Goal: Find specific page/section: Find specific page/section

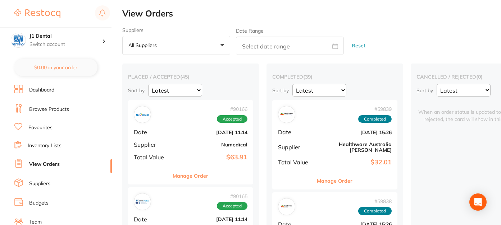
click at [243, 11] on h2 "View Orders" at bounding box center [311, 14] width 378 height 10
click at [39, 124] on link "Favourites" at bounding box center [40, 127] width 24 height 7
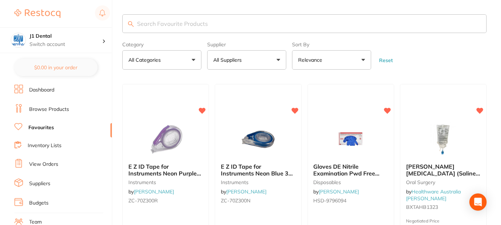
click at [262, 59] on button "All Suppliers" at bounding box center [246, 59] width 79 height 19
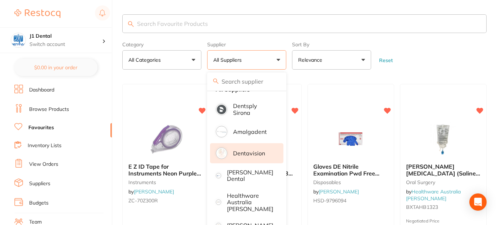
scroll to position [20, 0]
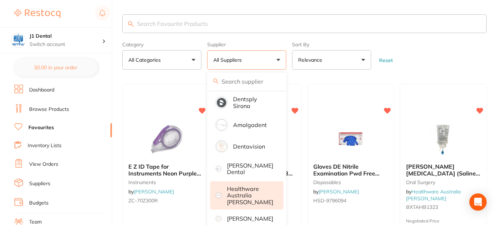
click at [239, 196] on p "Healthware Australia [PERSON_NAME]" at bounding box center [250, 196] width 46 height 20
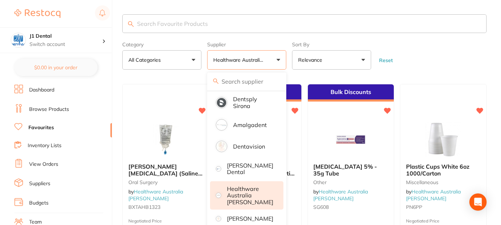
click at [439, 58] on form "Category All Categories All Categories 3D Printing Crown & Bridge Disposables E…" at bounding box center [304, 54] width 364 height 31
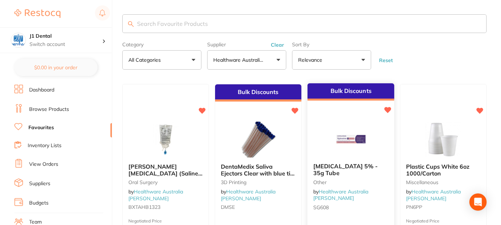
scroll to position [48, 0]
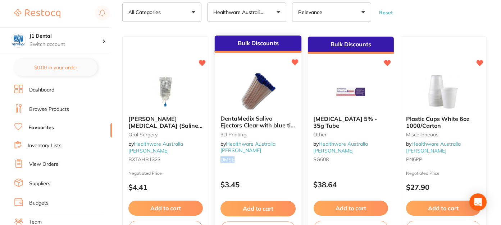
drag, startPoint x: 237, startPoint y: 154, endPoint x: 220, endPoint y: 153, distance: 16.9
click at [220, 153] on div "DentaMedix Saliva Ejectors Clear with blue tip 100/Bag 3D Printing by Healthwar…" at bounding box center [258, 140] width 87 height 61
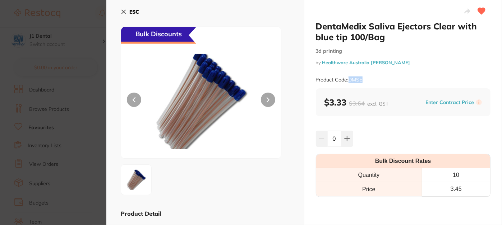
drag, startPoint x: 364, startPoint y: 78, endPoint x: 349, endPoint y: 78, distance: 14.4
click at [349, 78] on div "Product Code: DMSE" at bounding box center [403, 80] width 175 height 18
copy small "DMSE"
click at [337, 6] on div at bounding box center [403, 12] width 175 height 18
click at [130, 11] on b "ESC" at bounding box center [134, 12] width 10 height 6
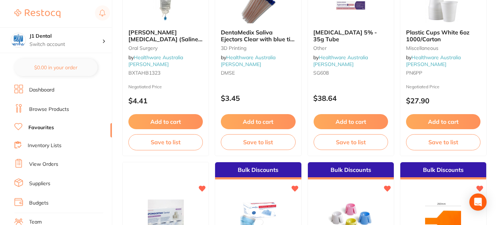
scroll to position [239, 0]
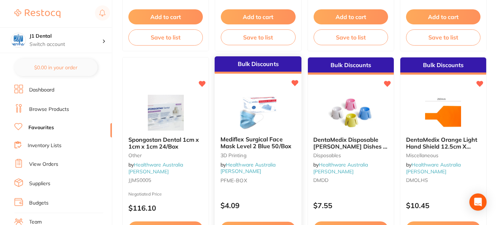
click at [294, 84] on icon at bounding box center [294, 83] width 7 height 6
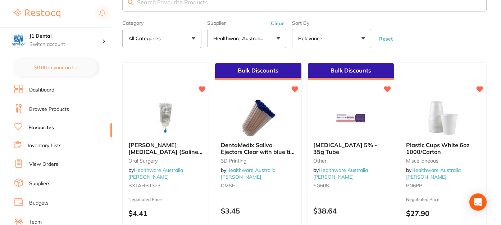
scroll to position [0, 0]
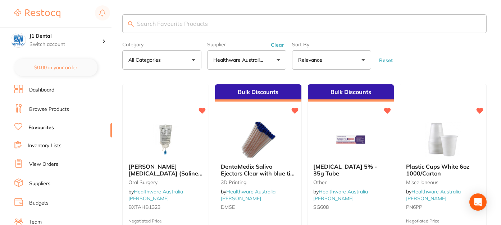
click at [277, 46] on button "Clear" at bounding box center [277, 45] width 18 height 6
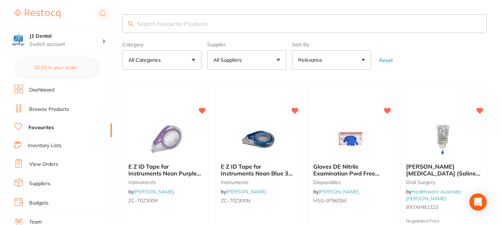
click at [193, 59] on button "All Categories" at bounding box center [161, 59] width 79 height 19
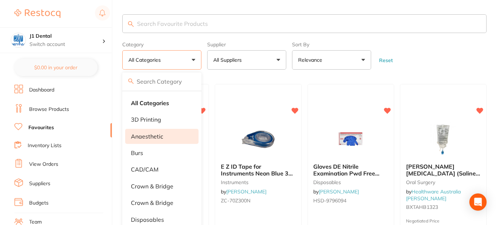
click at [160, 134] on p "anaesthetic" at bounding box center [147, 136] width 32 height 6
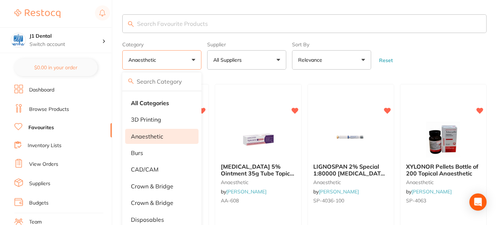
click at [433, 61] on form "Category anaesthetic All Categories 3D Printing anaesthetic burs CAD/CAM crown …" at bounding box center [304, 54] width 364 height 31
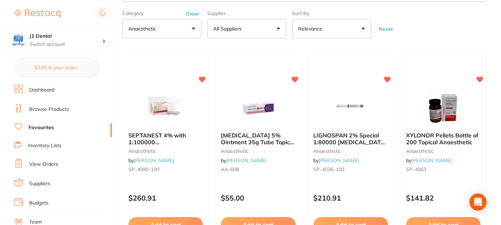
scroll to position [48, 0]
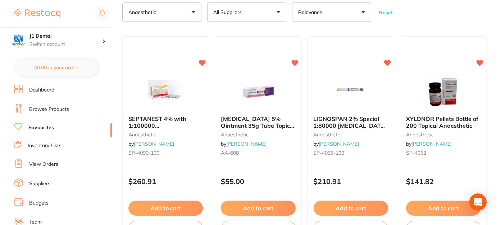
click at [425, 16] on form "Category anaesthetic All Categories 3D Printing anaesthetic burs CAD/CAM crown …" at bounding box center [304, 6] width 364 height 31
click at [420, 34] on main "Category anaesthetic All Categories 3D Printing anaesthetic burs CAD/CAM crown …" at bounding box center [311, 116] width 378 height 328
drag, startPoint x: 244, startPoint y: 155, endPoint x: 214, endPoint y: 153, distance: 29.9
click at [214, 153] on div "[MEDICAL_DATA] 5% Ointment 35g Tube Topical Anaesthetic anaesthetic by [PERSON_…" at bounding box center [258, 140] width 88 height 209
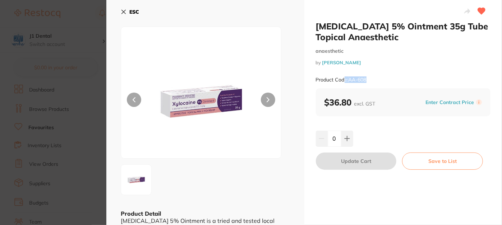
drag, startPoint x: 376, startPoint y: 75, endPoint x: 342, endPoint y: 80, distance: 33.8
click at [342, 80] on div "Product Code: AA-608" at bounding box center [403, 80] width 175 height 18
click at [355, 80] on small "Product Code: AA-608" at bounding box center [341, 80] width 51 height 6
drag, startPoint x: 370, startPoint y: 79, endPoint x: 348, endPoint y: 83, distance: 21.9
click at [348, 83] on div "Product Code: AA-608" at bounding box center [403, 80] width 175 height 18
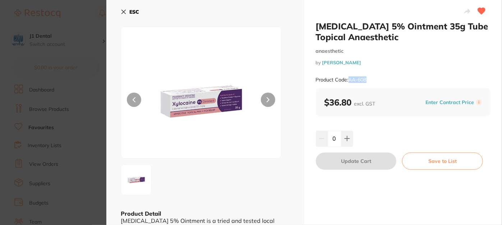
copy small "AA-608"
click at [396, 5] on div at bounding box center [403, 12] width 175 height 18
click at [297, 114] on div "ESC Product Detail [MEDICAL_DATA] 5% Ointment is a tried and tested local anaes…" at bounding box center [205, 148] width 198 height 296
click at [131, 10] on b "ESC" at bounding box center [134, 12] width 10 height 6
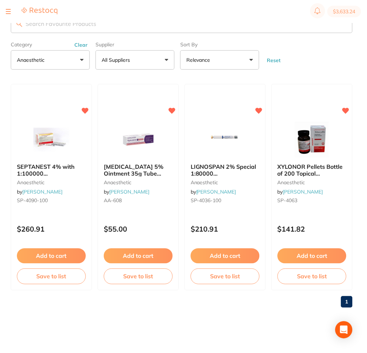
click at [189, 309] on div "1" at bounding box center [182, 302] width 342 height 23
click at [83, 45] on button "Clear" at bounding box center [81, 45] width 18 height 6
click at [78, 61] on button "anaesthetic" at bounding box center [50, 59] width 79 height 19
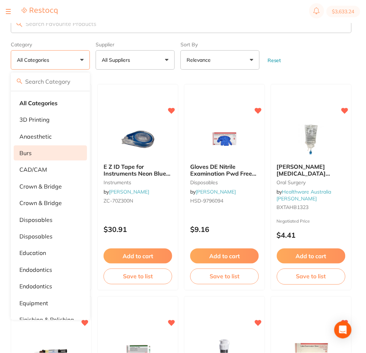
click at [26, 155] on p "burs" at bounding box center [25, 153] width 12 height 6
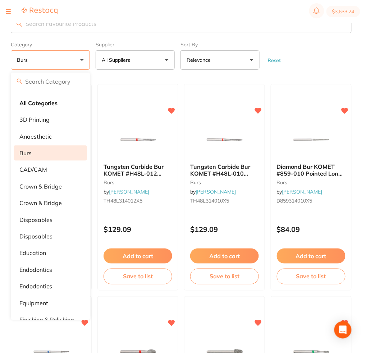
click at [312, 54] on form "Category burs All Categories 3D Printing anaesthetic burs CAD/CAM crown & bridg…" at bounding box center [181, 54] width 341 height 31
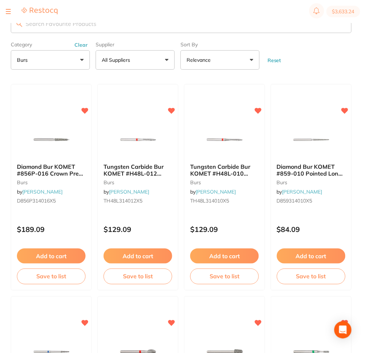
click at [313, 47] on form "Category burs All Categories 3D Printing anaesthetic burs CAD/CAM crown & bridg…" at bounding box center [181, 54] width 341 height 31
click at [329, 53] on form "Category burs All Categories 3D Printing anaesthetic burs CAD/CAM crown & bridg…" at bounding box center [181, 54] width 341 height 31
click at [333, 64] on form "Category burs All Categories 3D Printing anaesthetic burs CAD/CAM crown & bridg…" at bounding box center [181, 54] width 341 height 31
